Goal: Navigation & Orientation: Go to known website

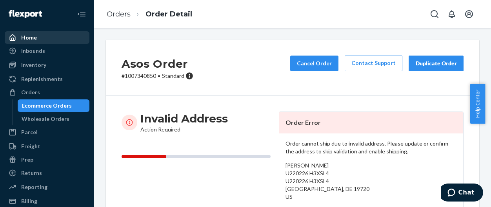
click at [31, 31] on link "Home" at bounding box center [47, 37] width 85 height 13
